Goal: Task Accomplishment & Management: Manage account settings

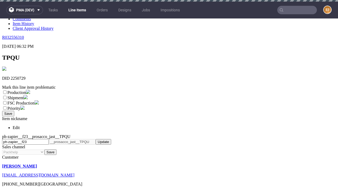
scroll to position [2, 0]
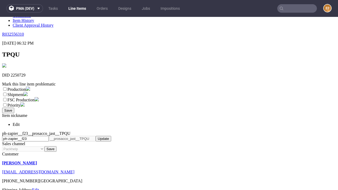
select select "dtp_ca_needed"
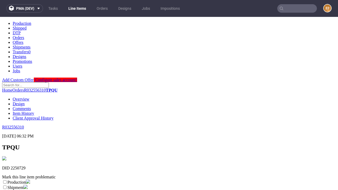
scroll to position [0, 0]
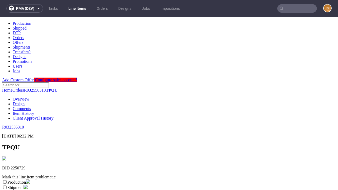
checkbox input "true"
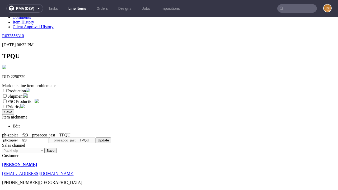
type textarea "test"
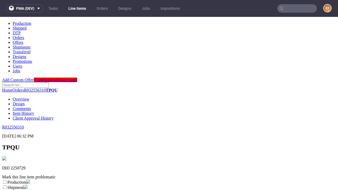
scroll to position [0, 0]
